Goal: Information Seeking & Learning: Learn about a topic

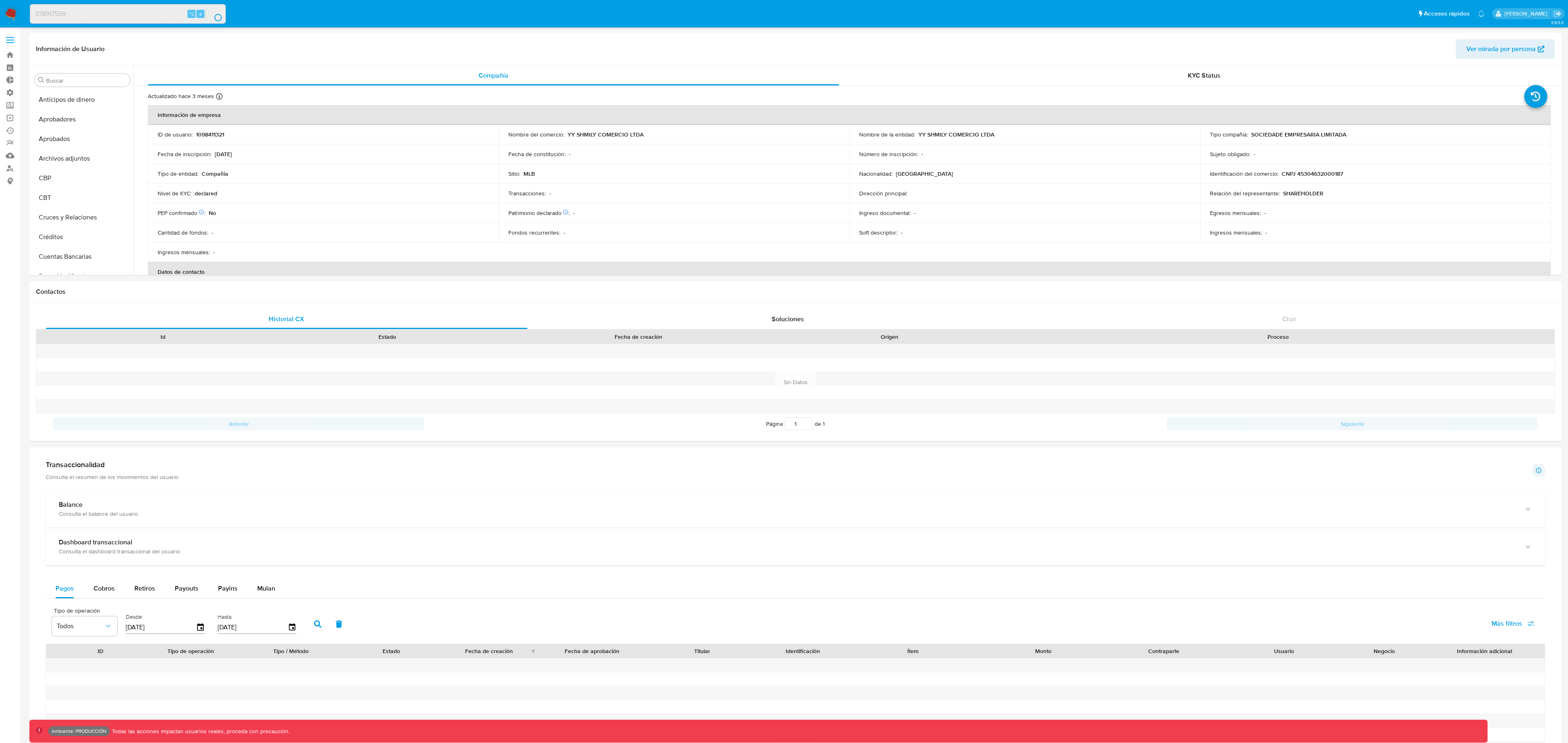
select select "10"
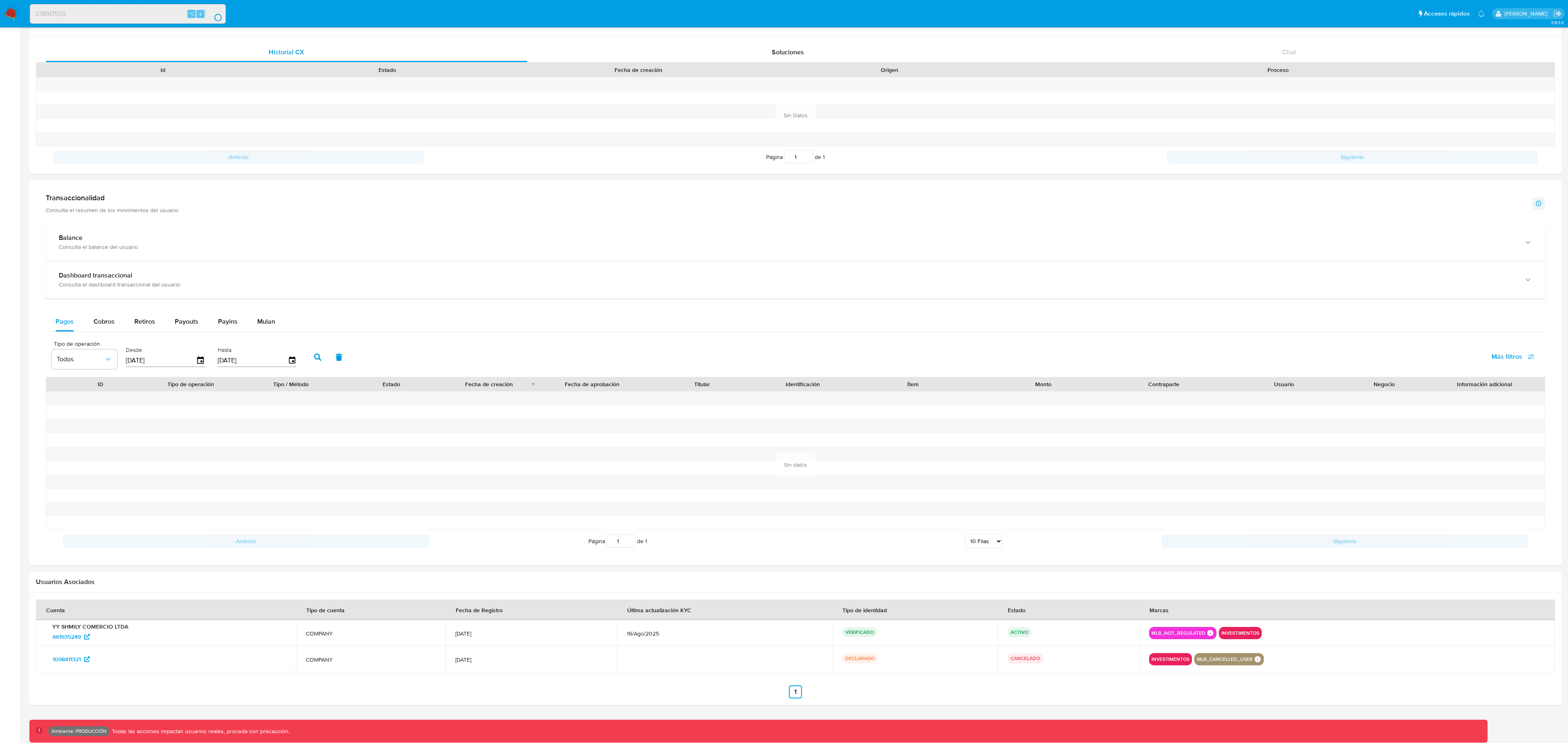
scroll to position [162, 0]
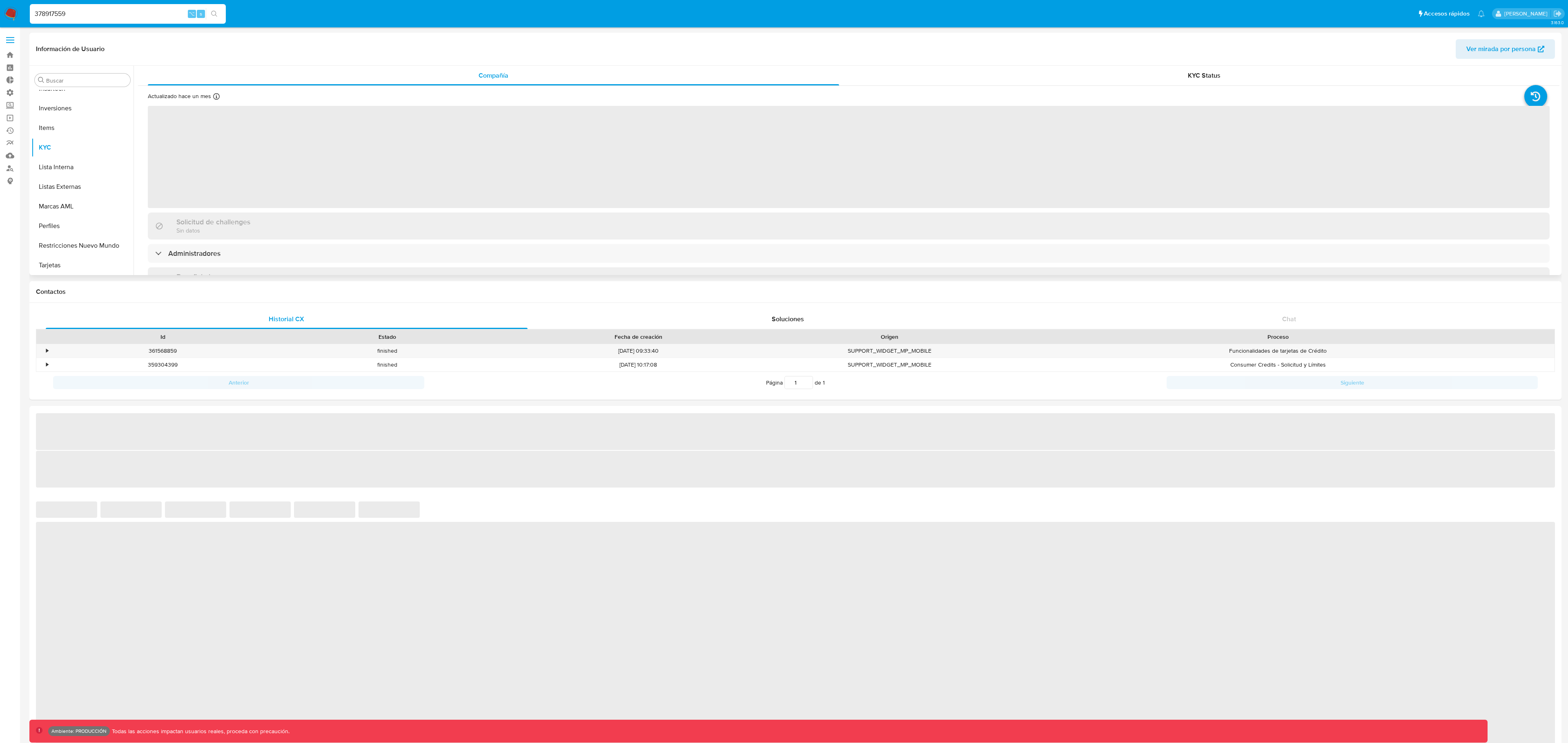
scroll to position [443, 0]
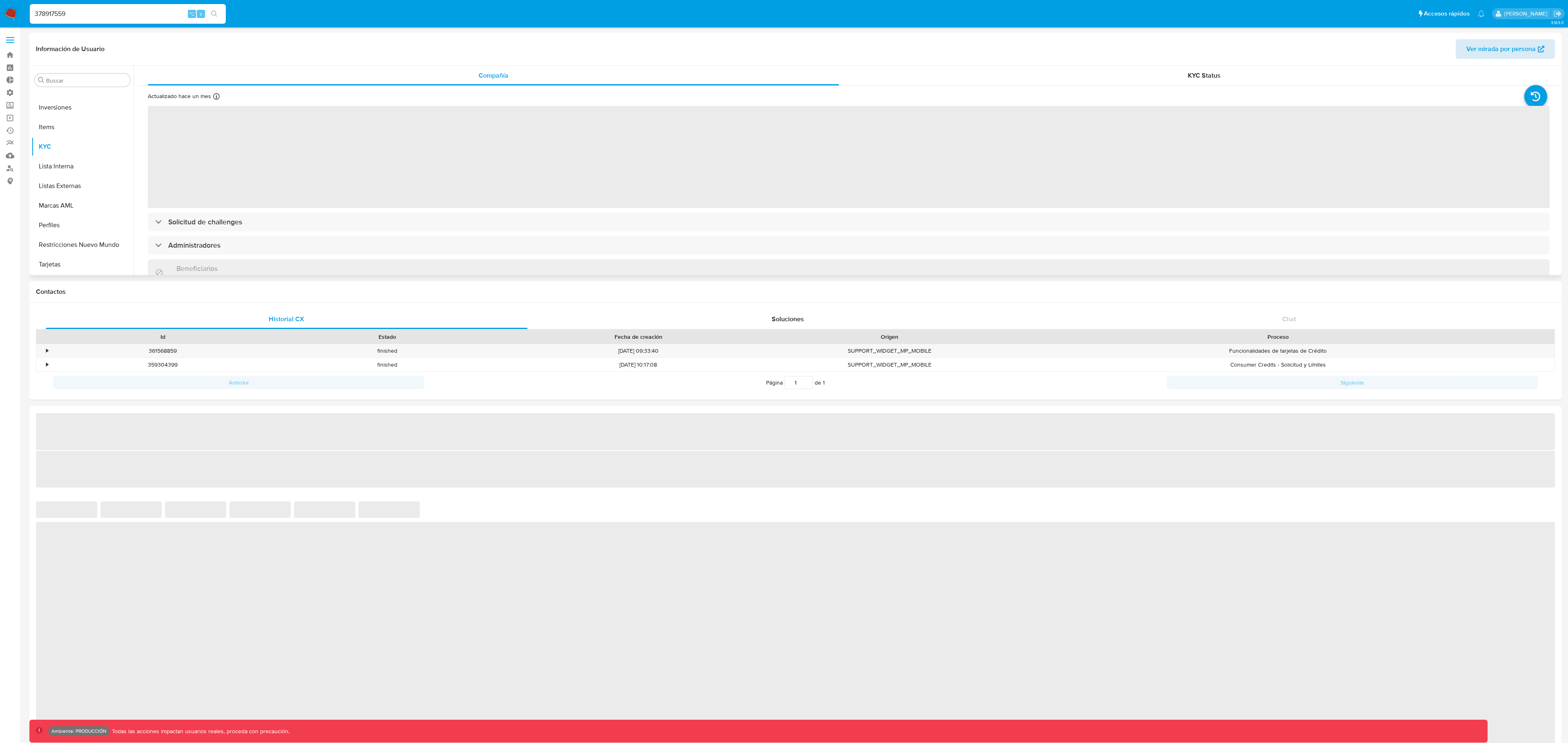
select select "10"
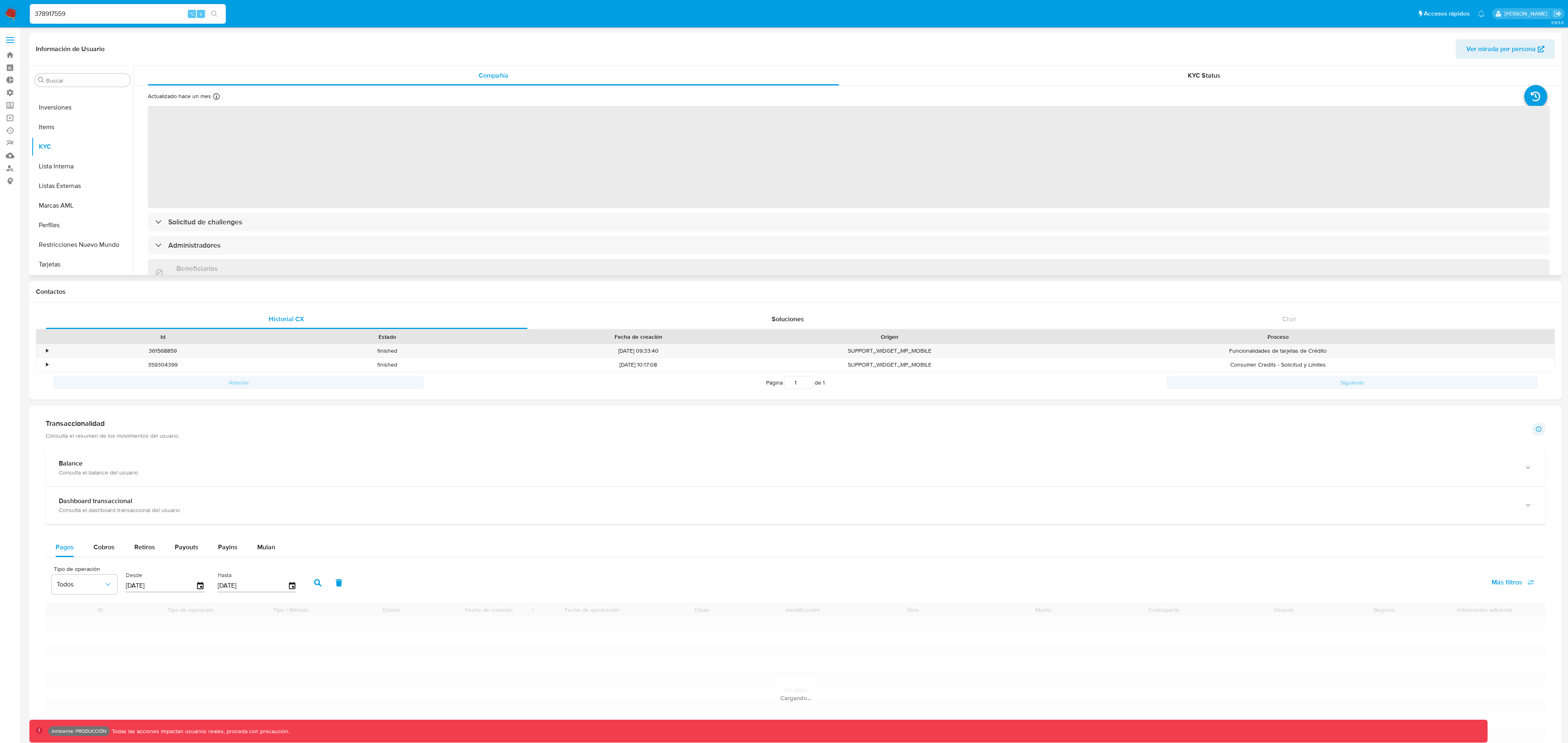
click at [1513, 53] on span "Ver mirada por persona" at bounding box center [1501, 49] width 69 height 19
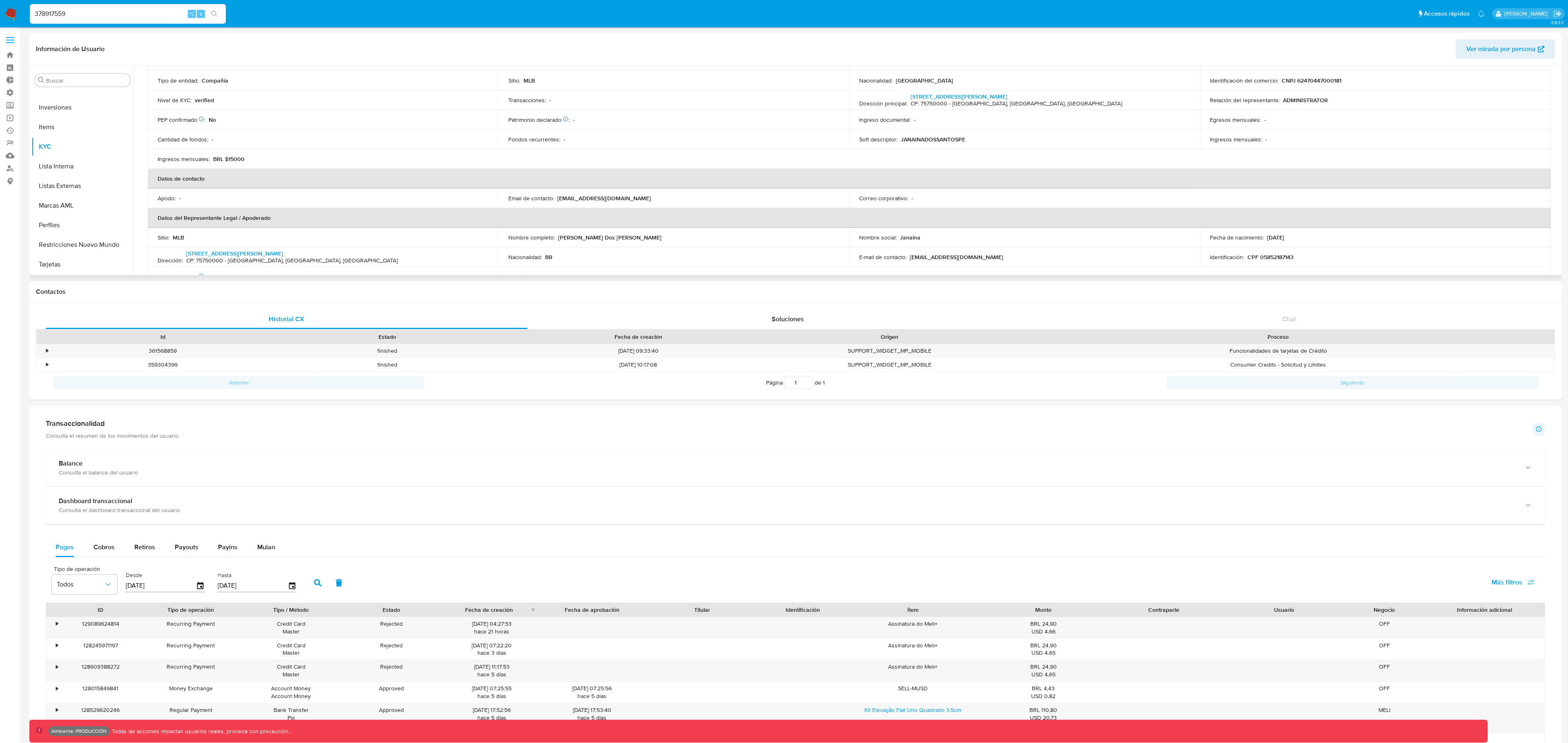
scroll to position [0, 0]
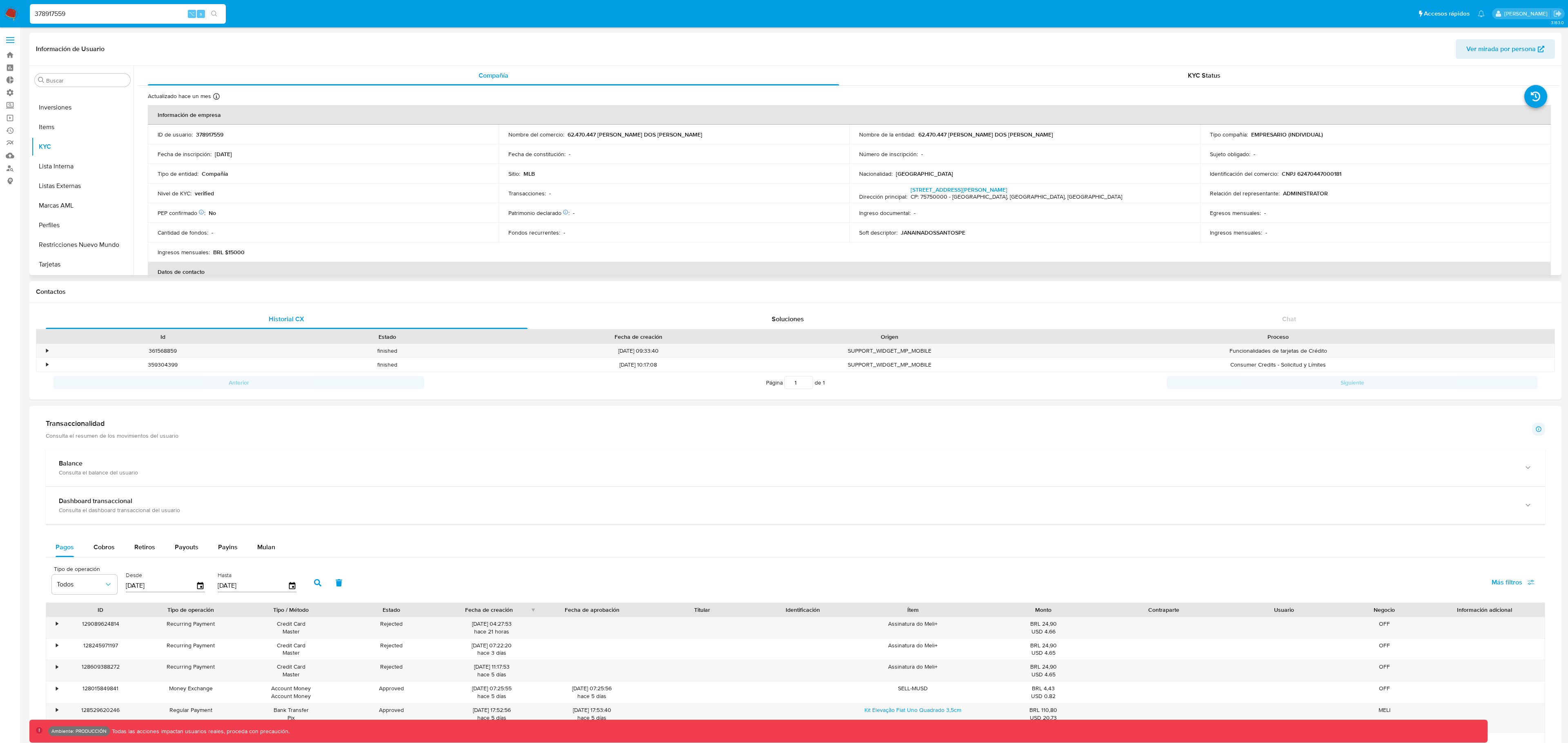
click at [1457, 47] on button "Ver mirada por persona" at bounding box center [1505, 49] width 99 height 19
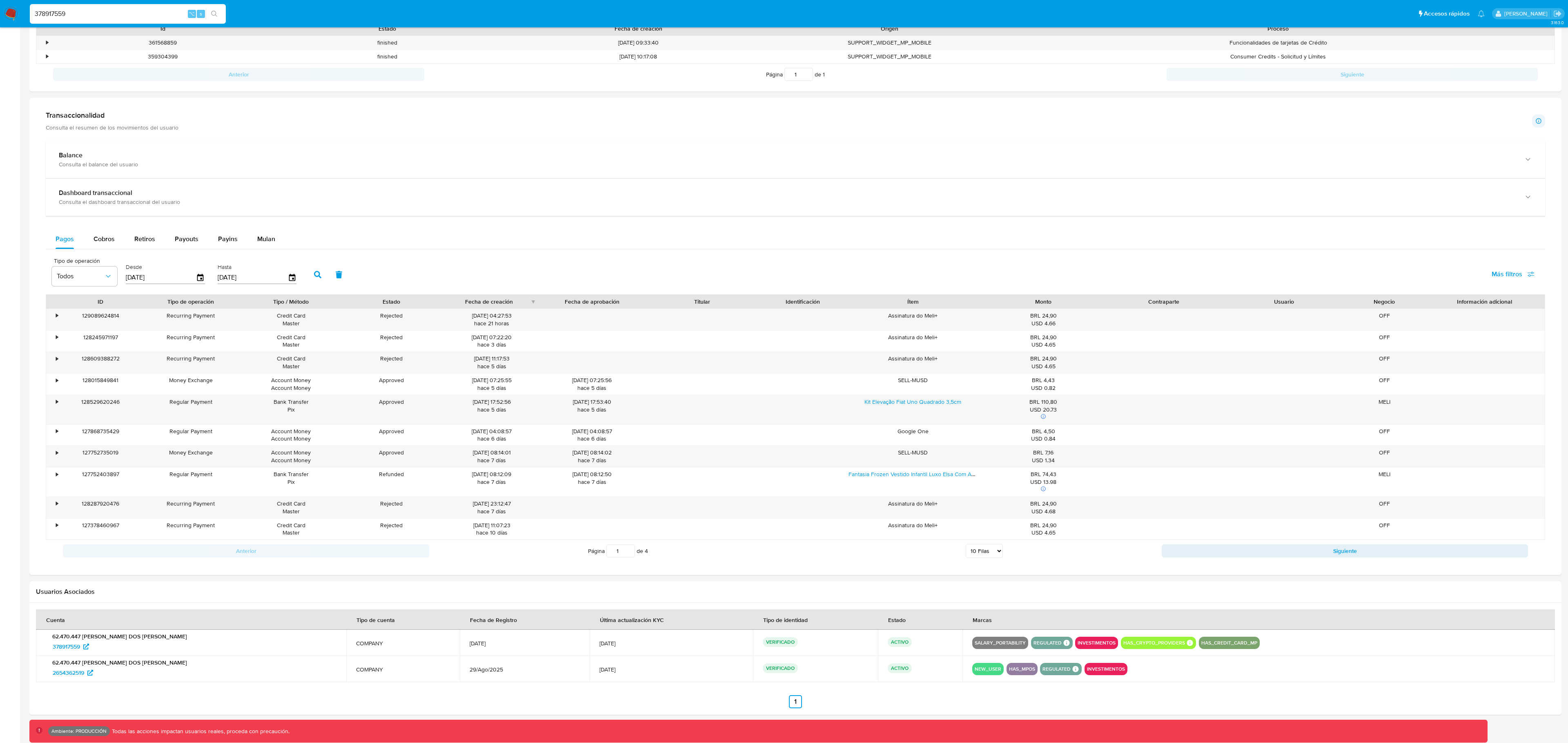
scroll to position [319, 0]
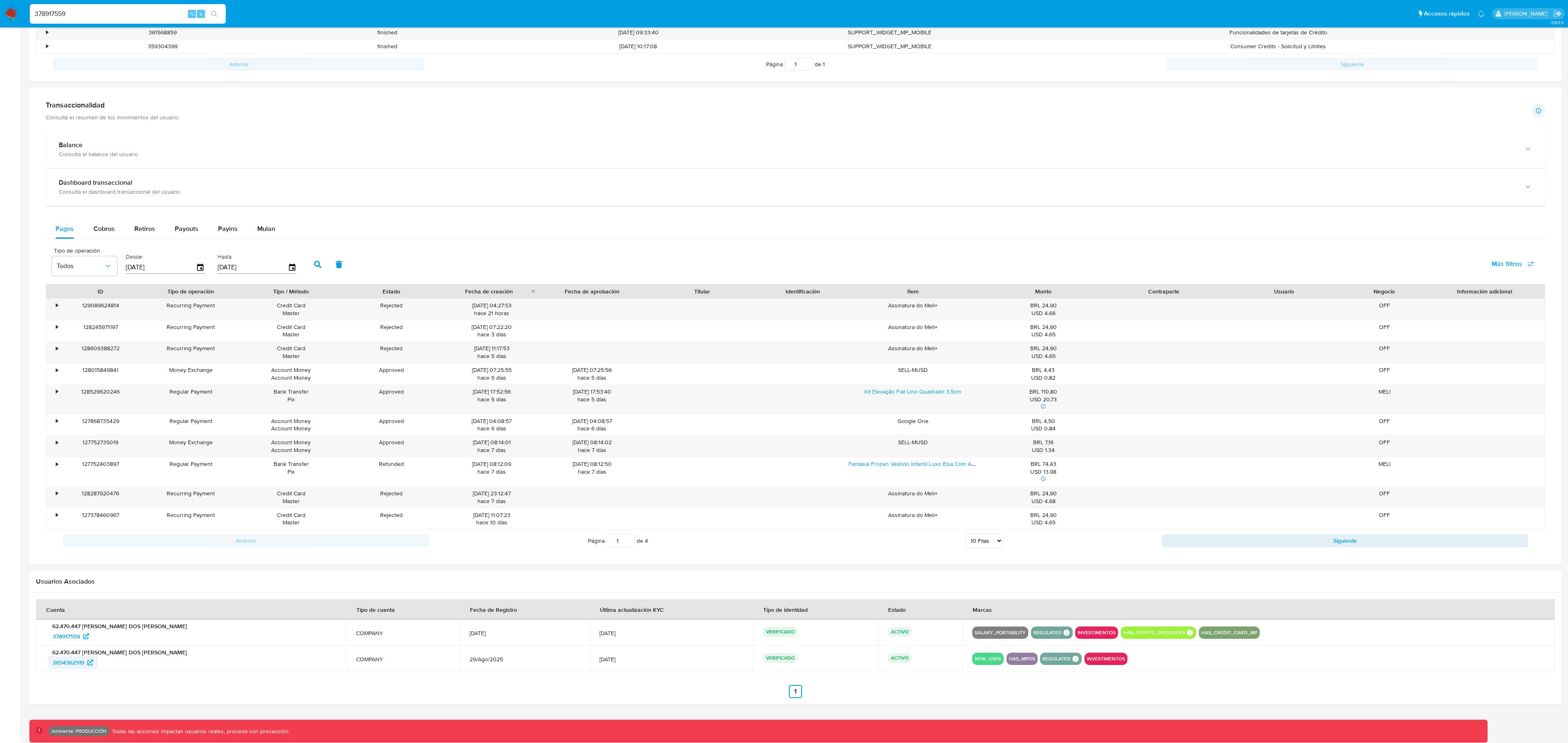
click at [80, 656] on span "2654362519" at bounding box center [69, 662] width 32 height 13
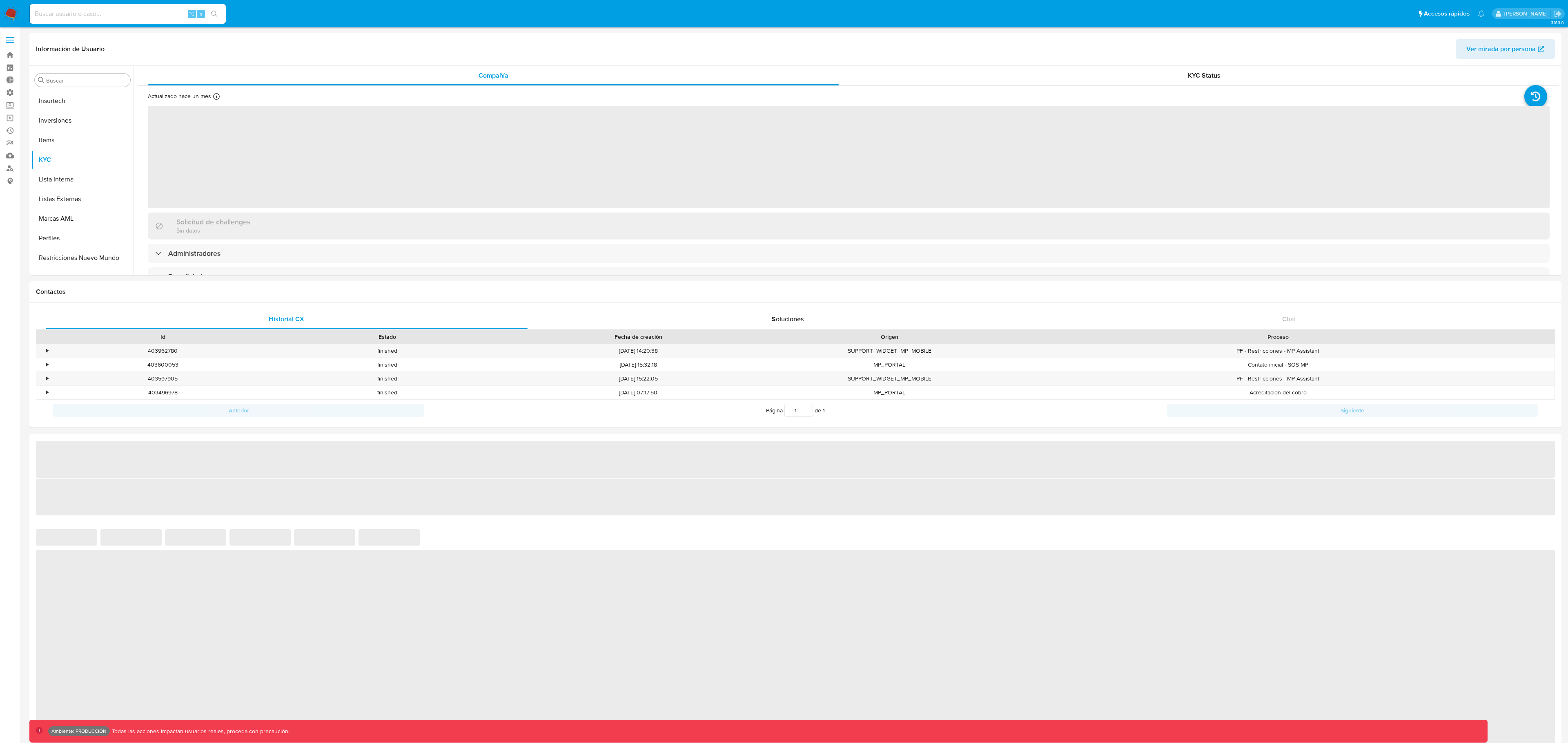
scroll to position [443, 0]
select select "10"
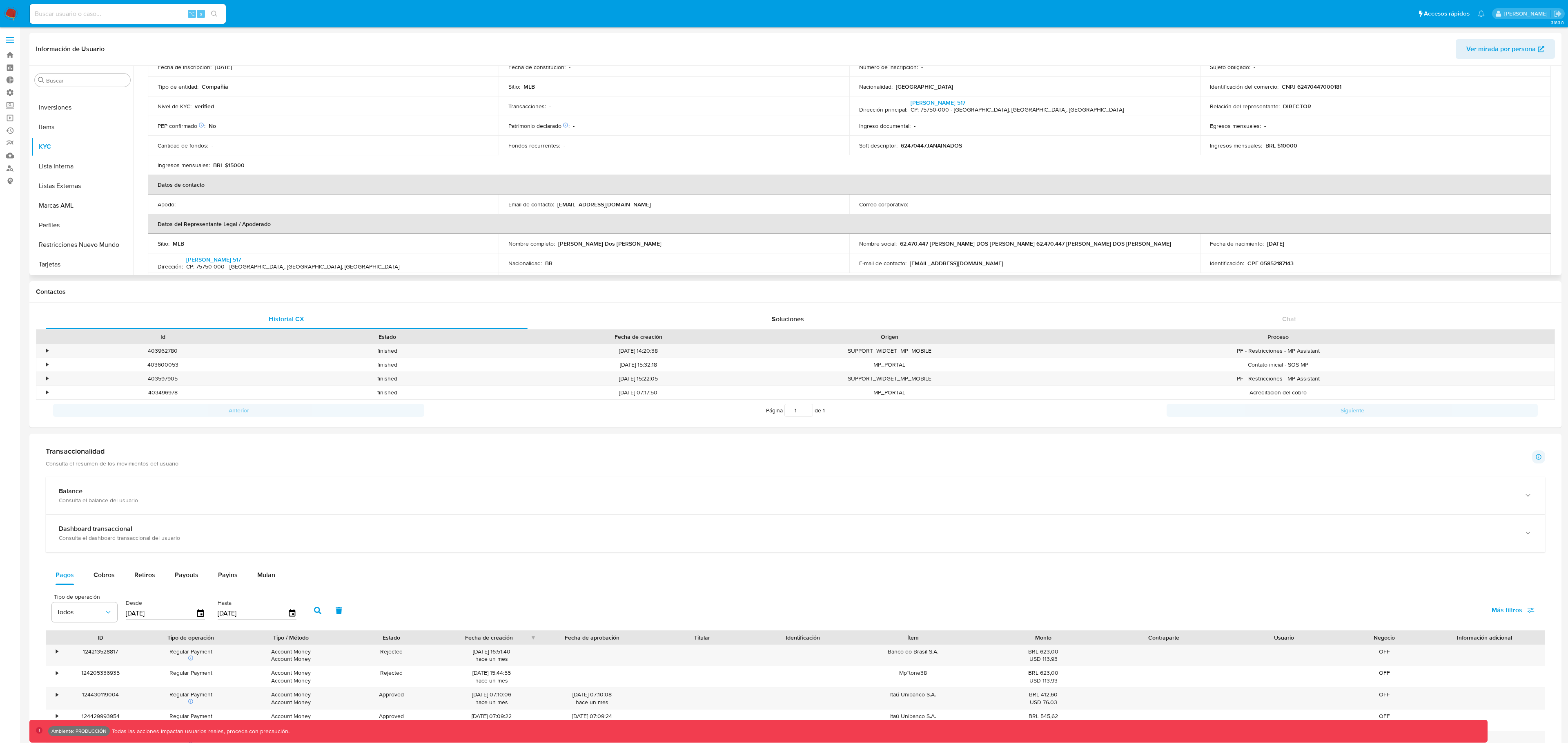
scroll to position [0, 0]
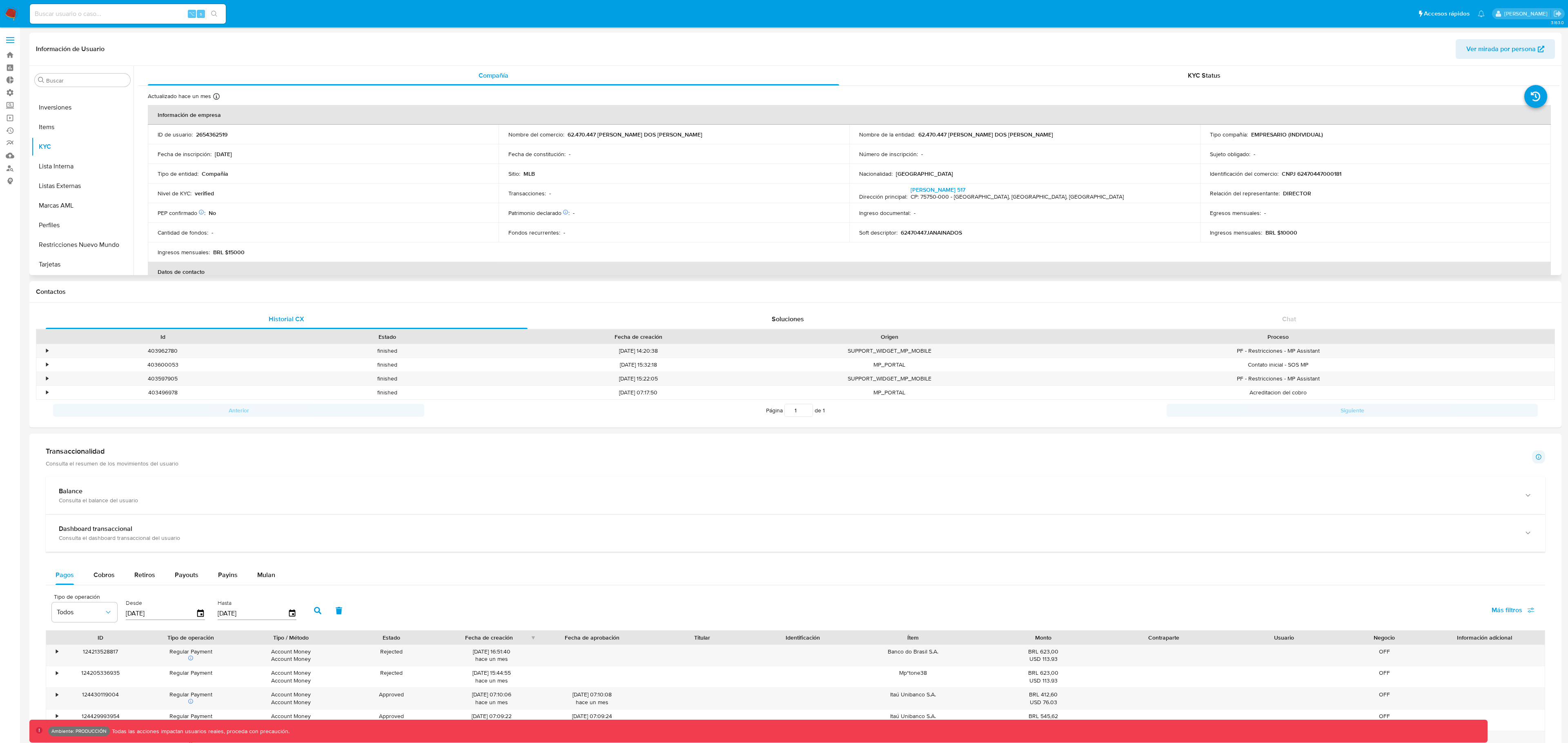
click at [1493, 51] on span "Ver mirada por persona" at bounding box center [1501, 49] width 69 height 19
click at [81, 208] on button "Marcas AML" at bounding box center [79, 205] width 96 height 19
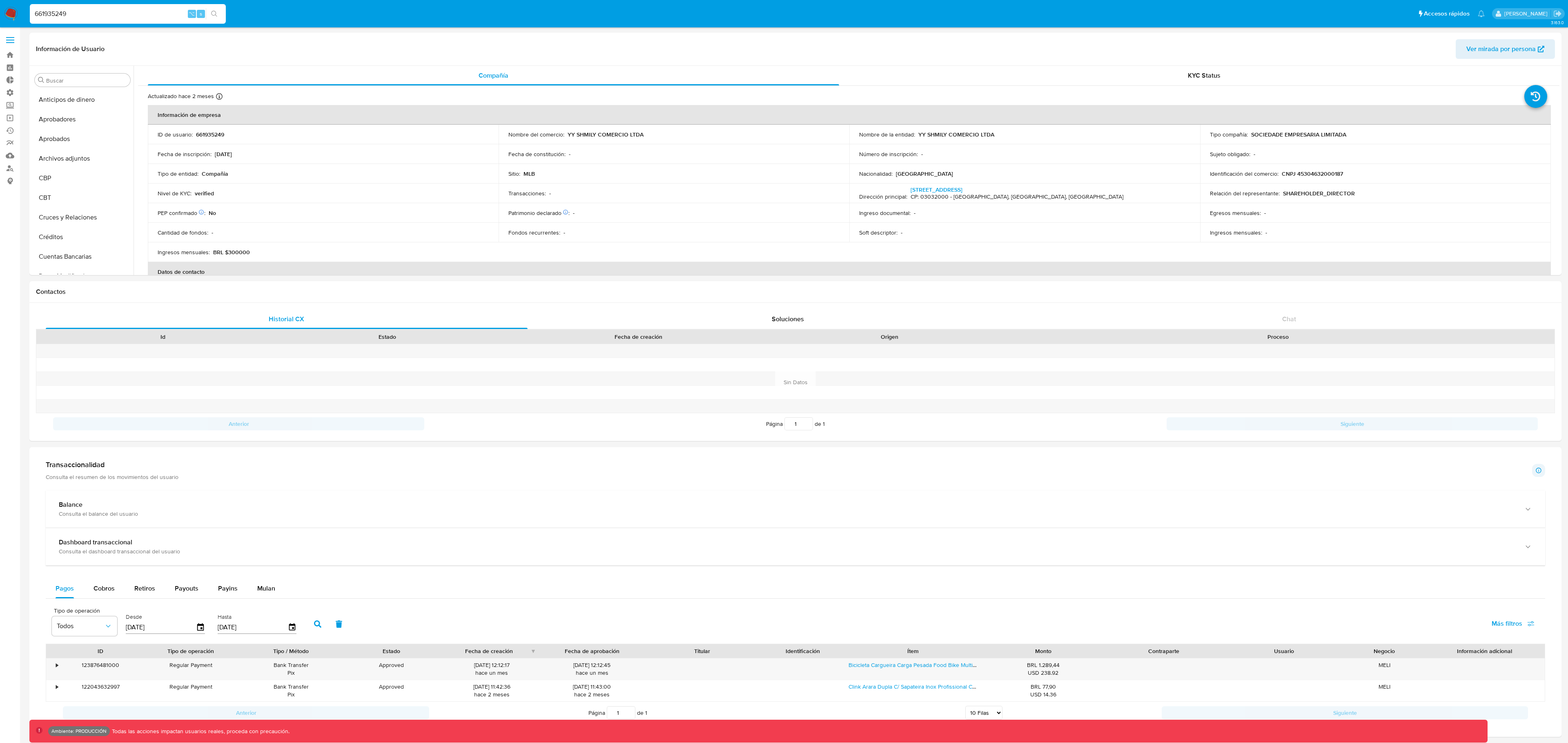
select select "10"
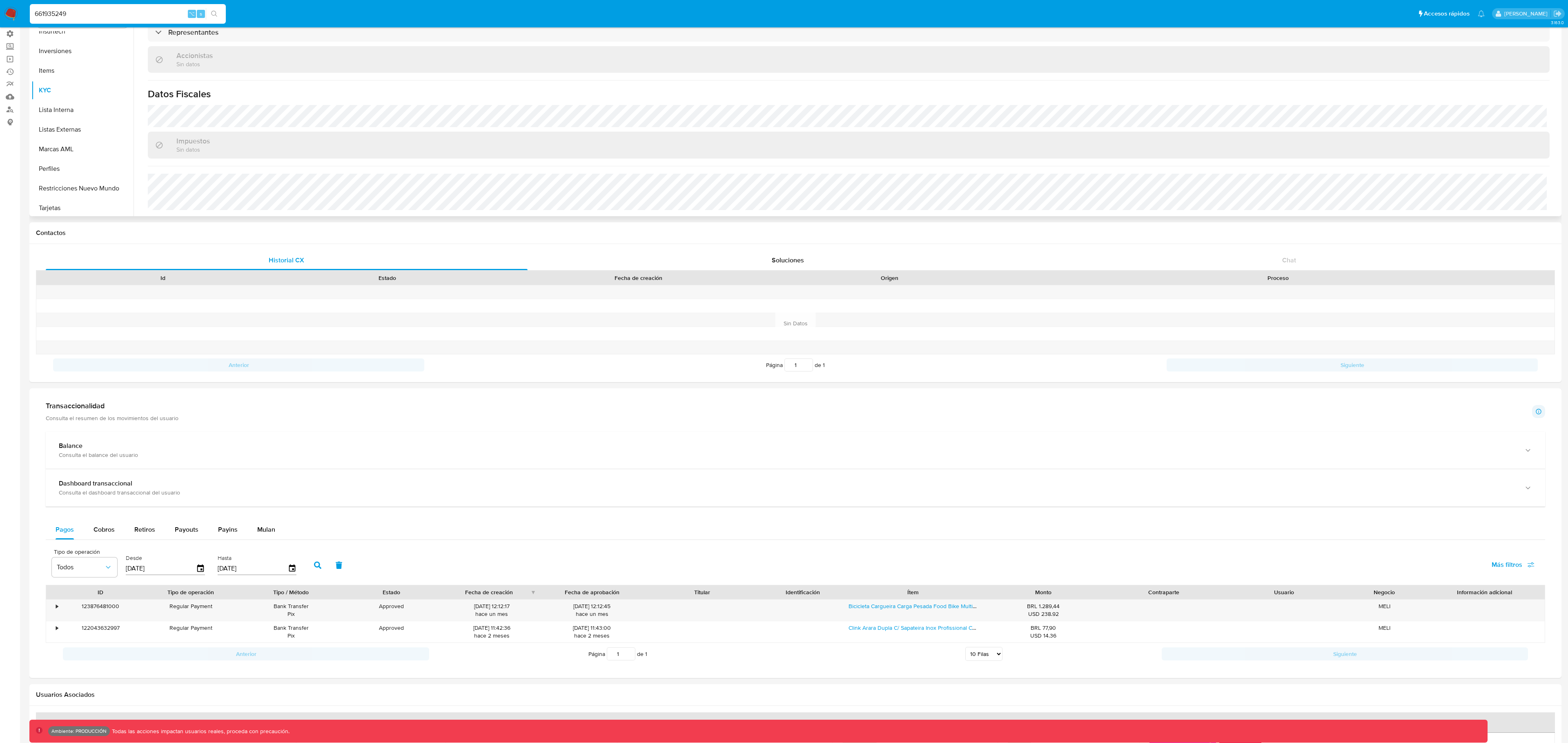
scroll to position [172, 0]
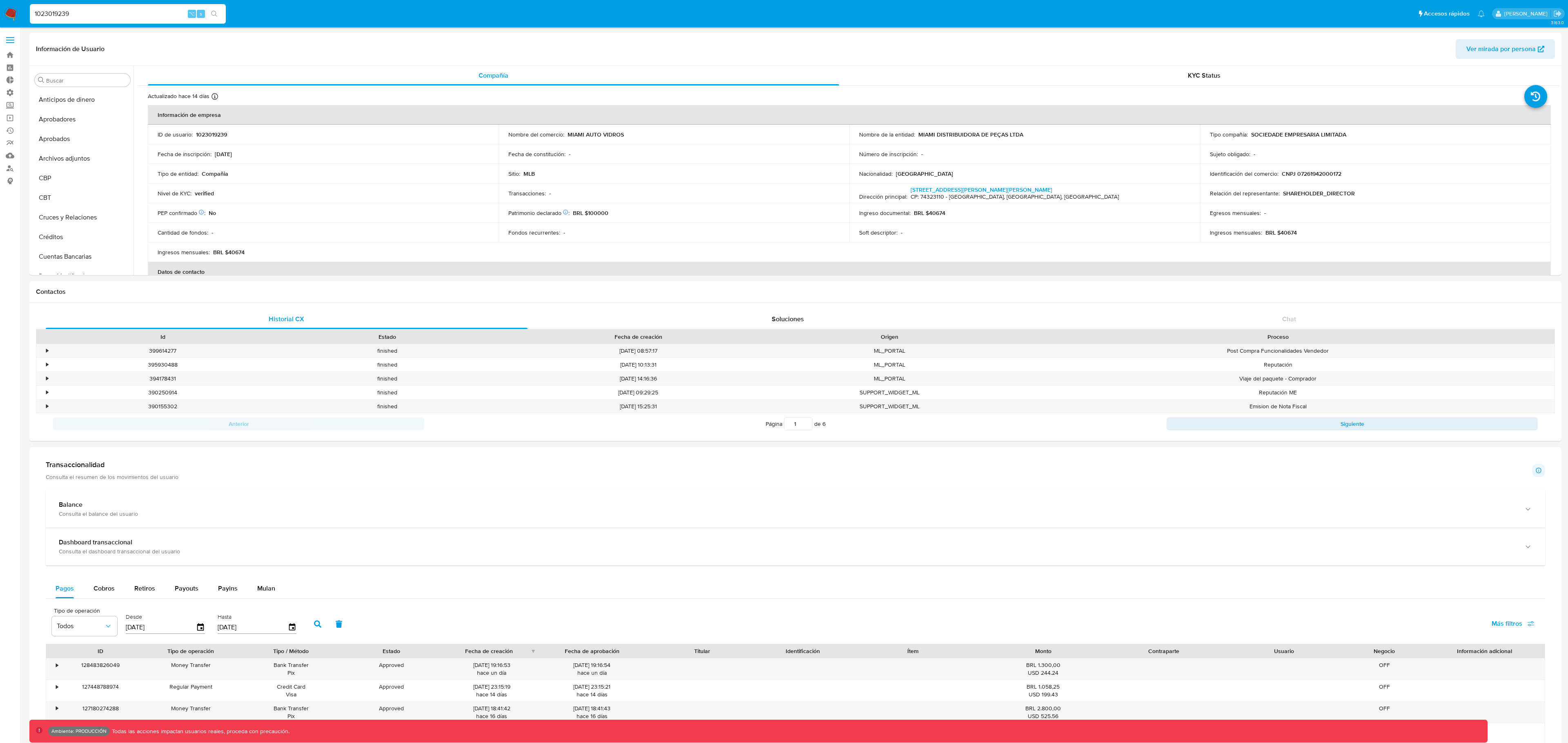
select select "10"
